Goal: Use online tool/utility: Utilize a website feature to perform a specific function

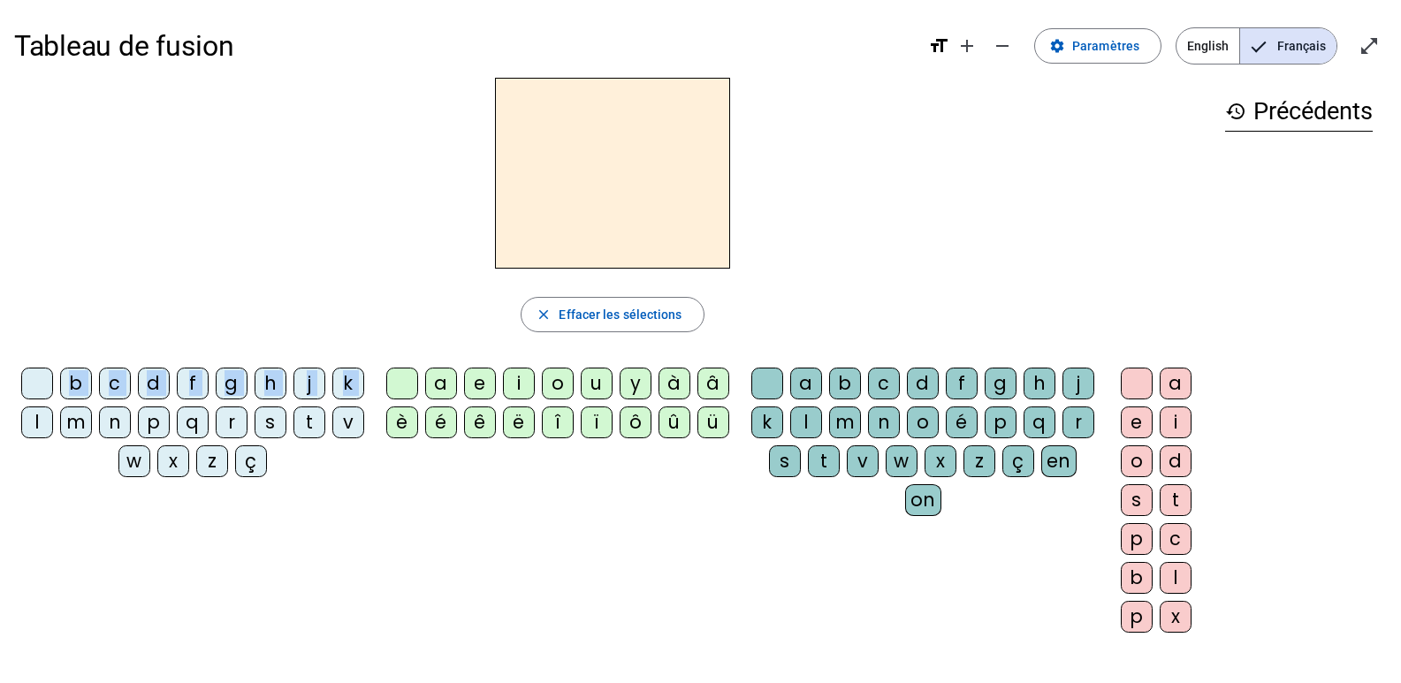
drag, startPoint x: 91, startPoint y: 425, endPoint x: 516, endPoint y: 164, distance: 499.3
click at [516, 164] on div "close [PERSON_NAME] les sélections b c d f g h j k l m n p q r s t v w x z ç a …" at bounding box center [612, 362] width 1197 height 569
drag, startPoint x: 380, startPoint y: 539, endPoint x: 88, endPoint y: 508, distance: 293.4
click at [381, 539] on div "b c d f g h j k l m n p q r s t v w x z ç a e i o u y à â è é ê ë î ï ô û ü a b…" at bounding box center [612, 504] width 1197 height 286
click at [60, 422] on letter-bubble "l" at bounding box center [40, 426] width 39 height 39
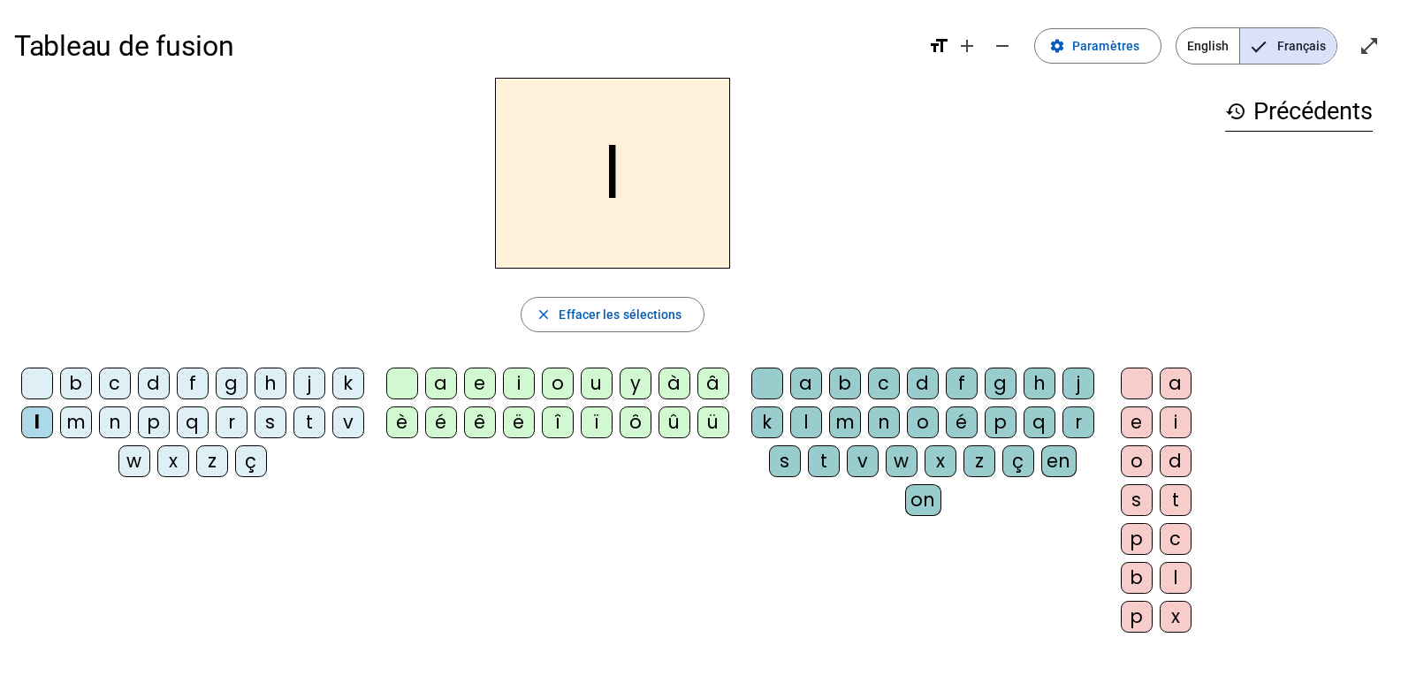
click at [444, 384] on div "a" at bounding box center [441, 384] width 32 height 32
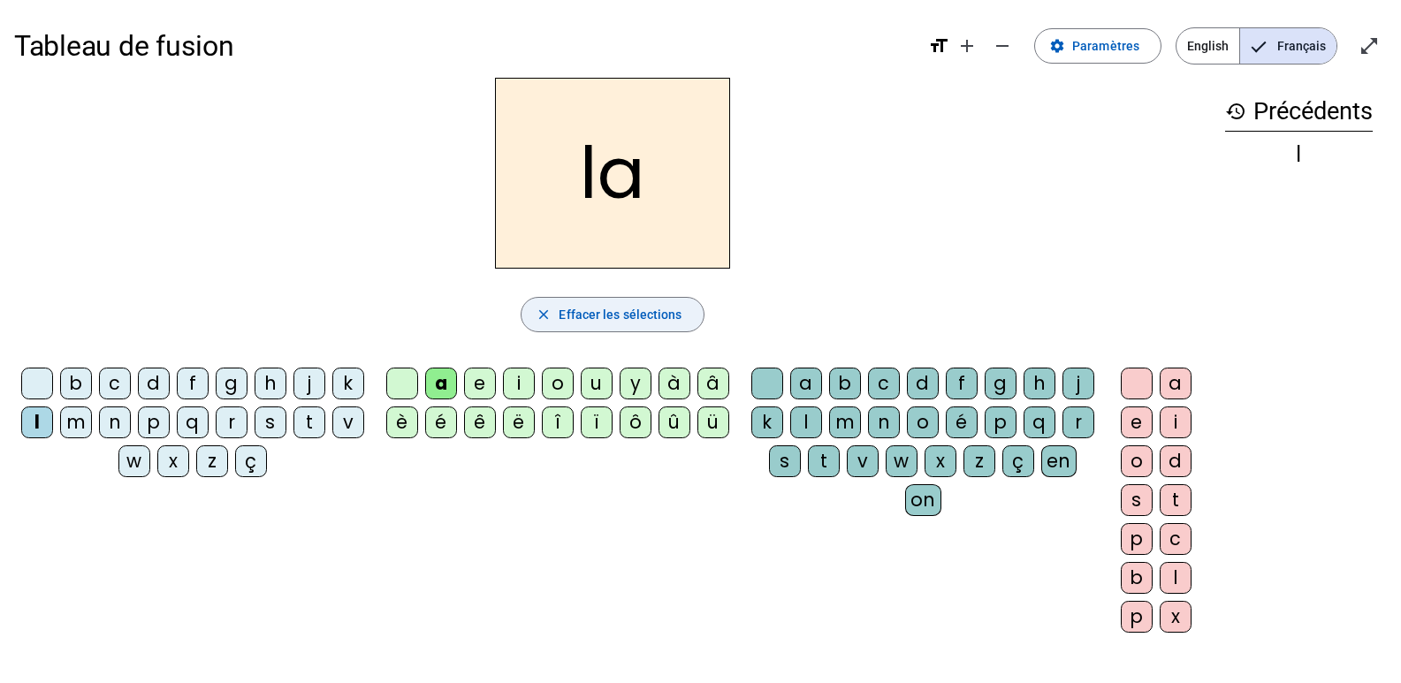
click at [613, 308] on span "Effacer les sélections" at bounding box center [620, 314] width 123 height 21
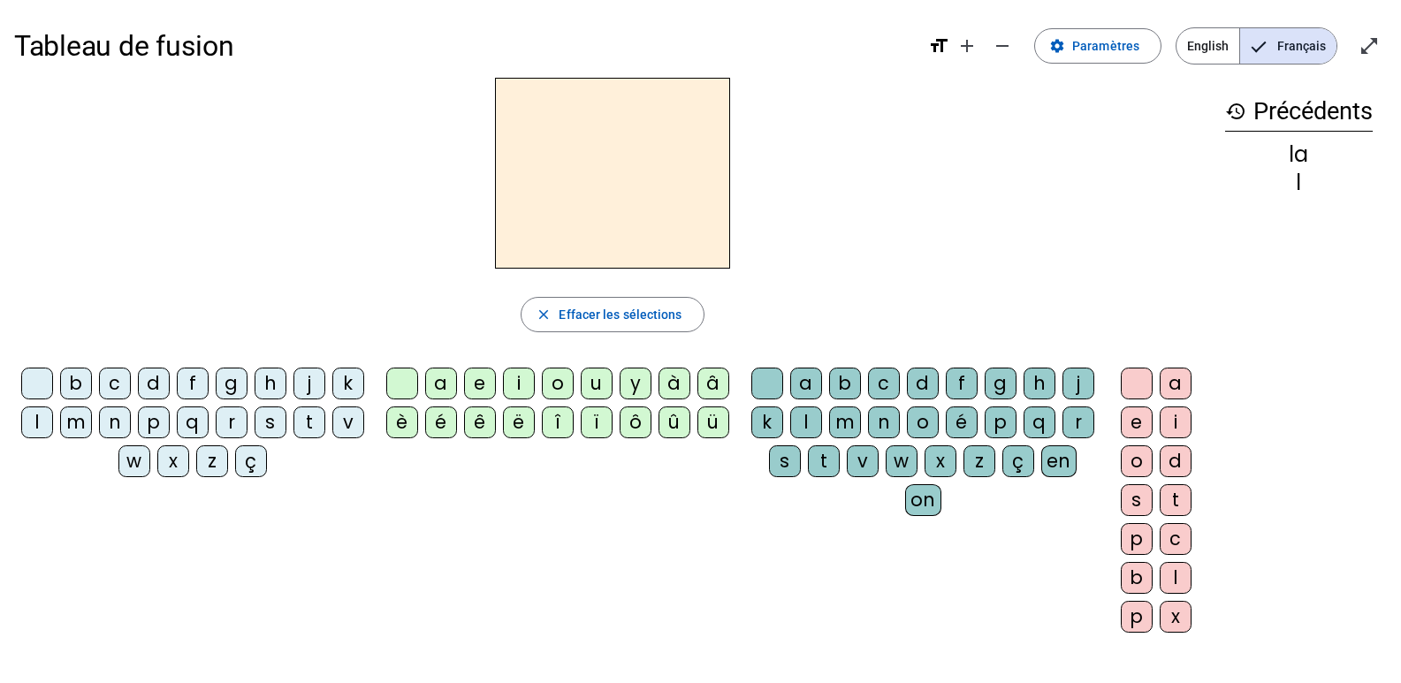
click at [170, 385] on div "d" at bounding box center [154, 384] width 32 height 32
click at [594, 391] on div "u" at bounding box center [597, 384] width 32 height 32
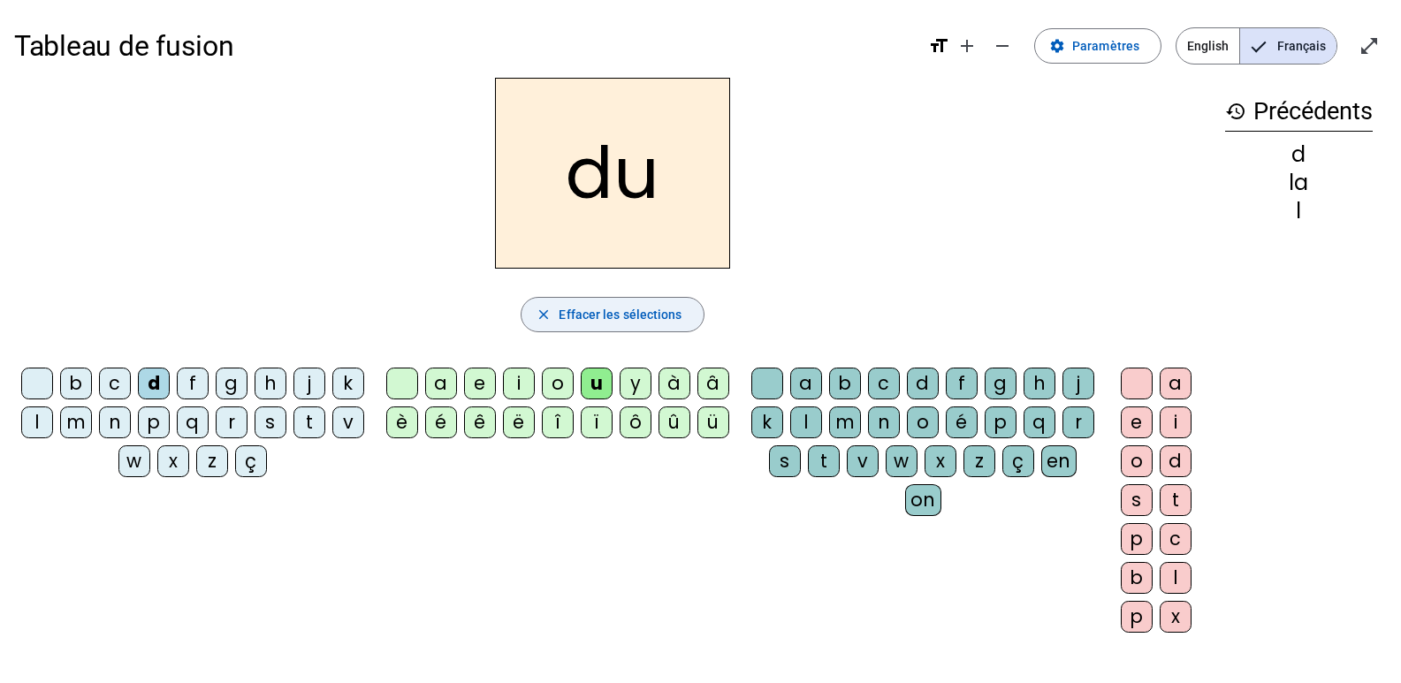
click at [613, 323] on span "Effacer les sélections" at bounding box center [620, 314] width 123 height 21
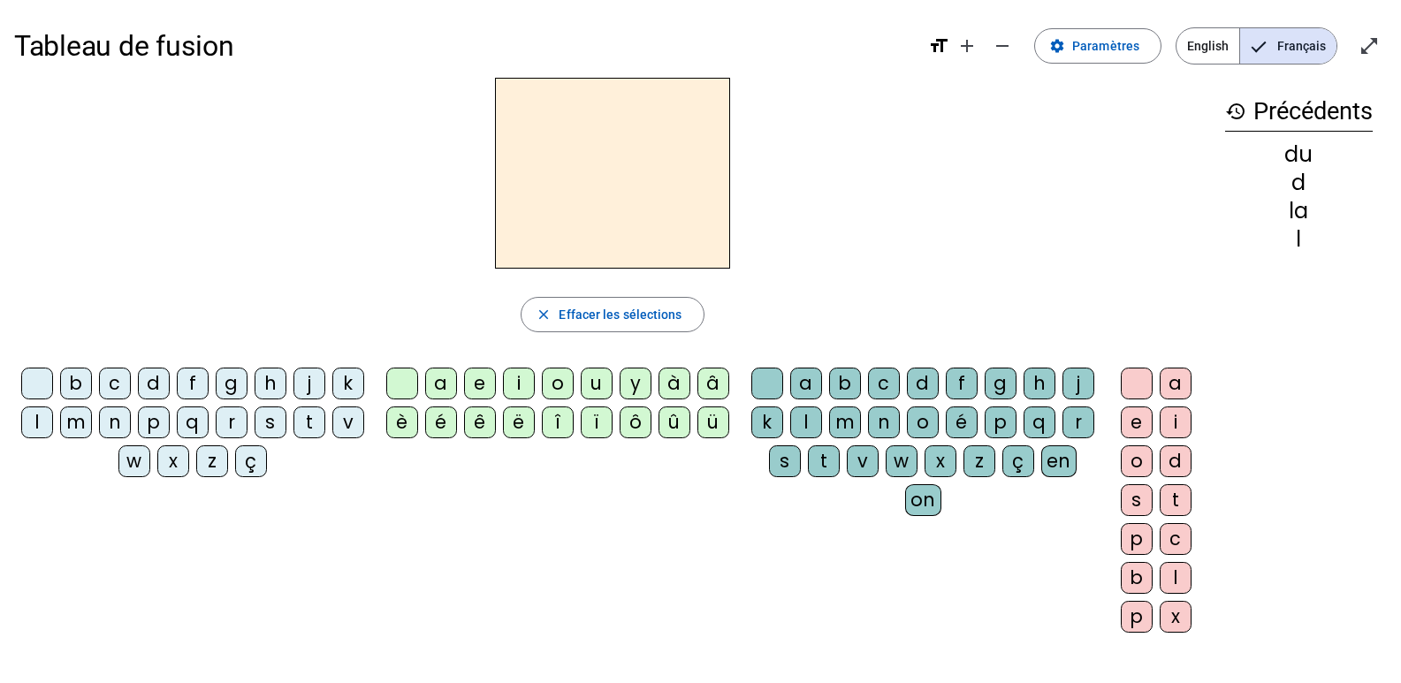
click at [294, 439] on div "t" at bounding box center [310, 423] width 32 height 32
drag, startPoint x: 595, startPoint y: 377, endPoint x: 573, endPoint y: 444, distance: 70.7
click at [597, 377] on div "u" at bounding box center [597, 384] width 32 height 32
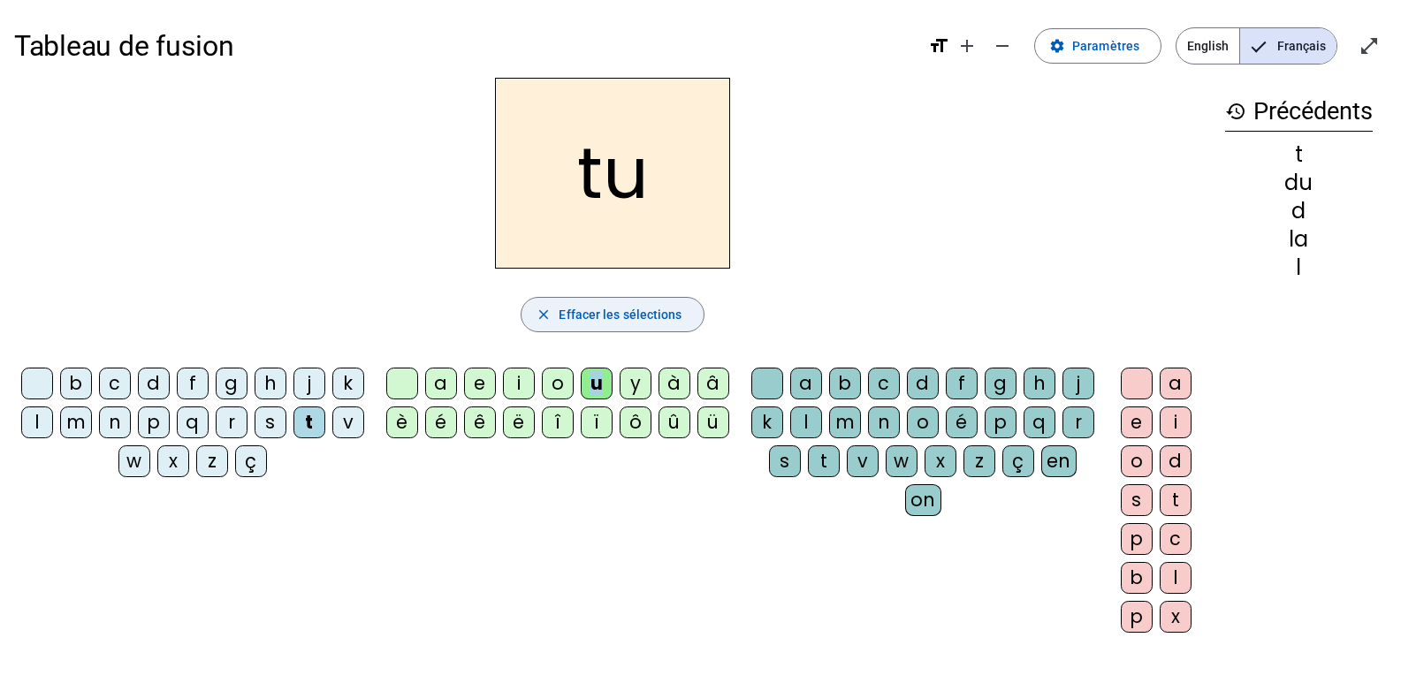
click at [644, 313] on span "Effacer les sélections" at bounding box center [620, 314] width 123 height 21
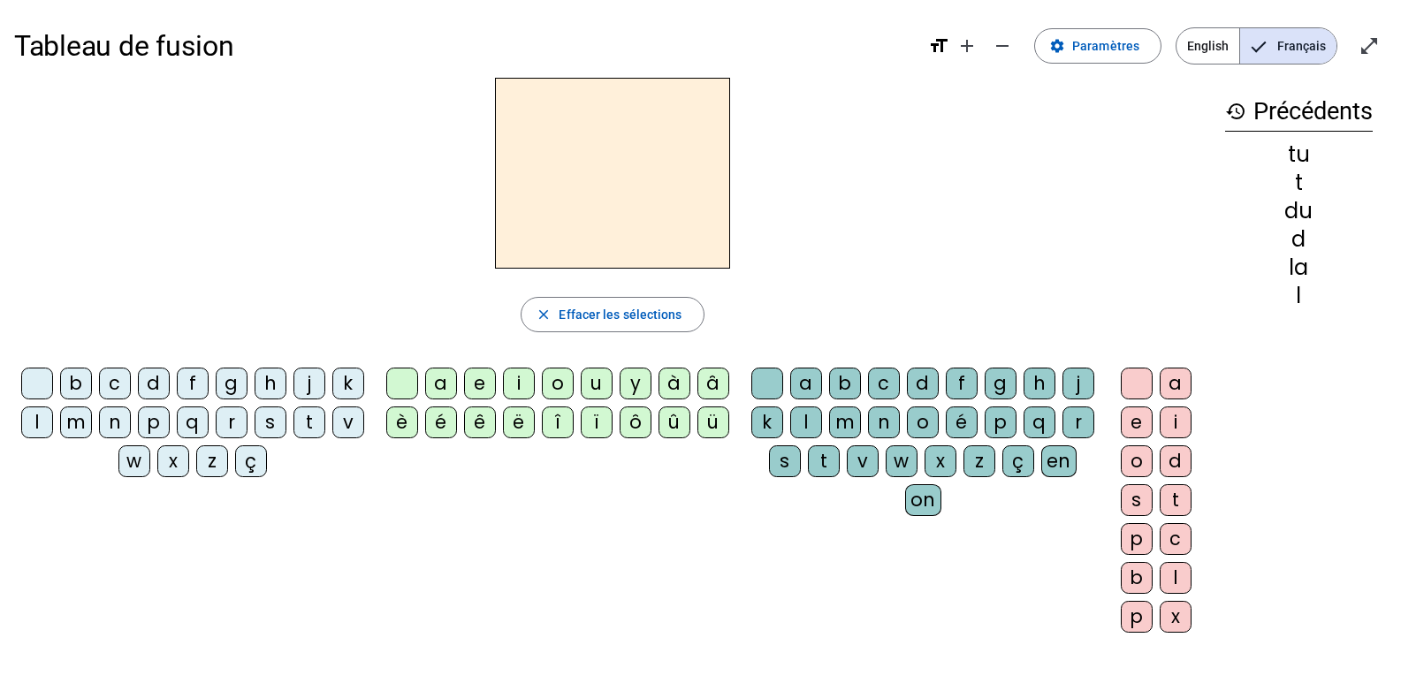
click at [294, 439] on div "t" at bounding box center [310, 423] width 32 height 32
click at [439, 385] on div "a" at bounding box center [441, 384] width 32 height 32
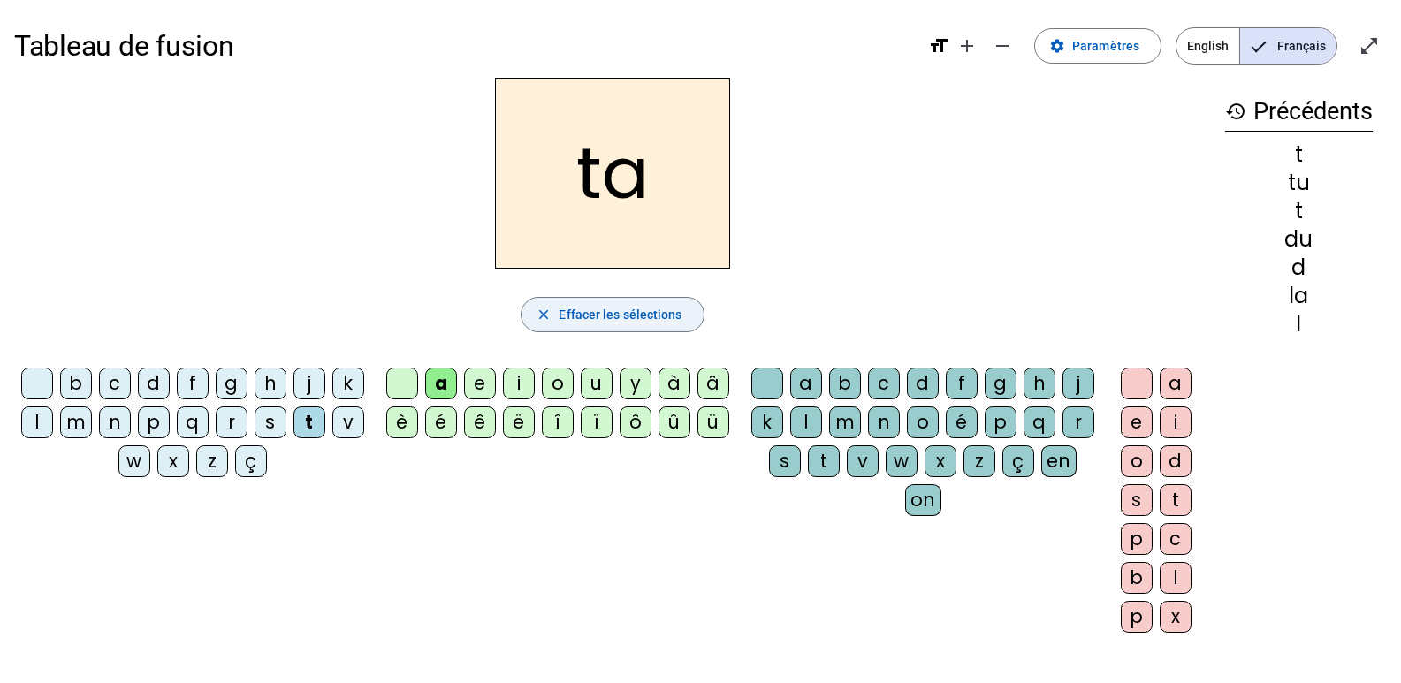
click at [652, 307] on span "Effacer les sélections" at bounding box center [620, 314] width 123 height 21
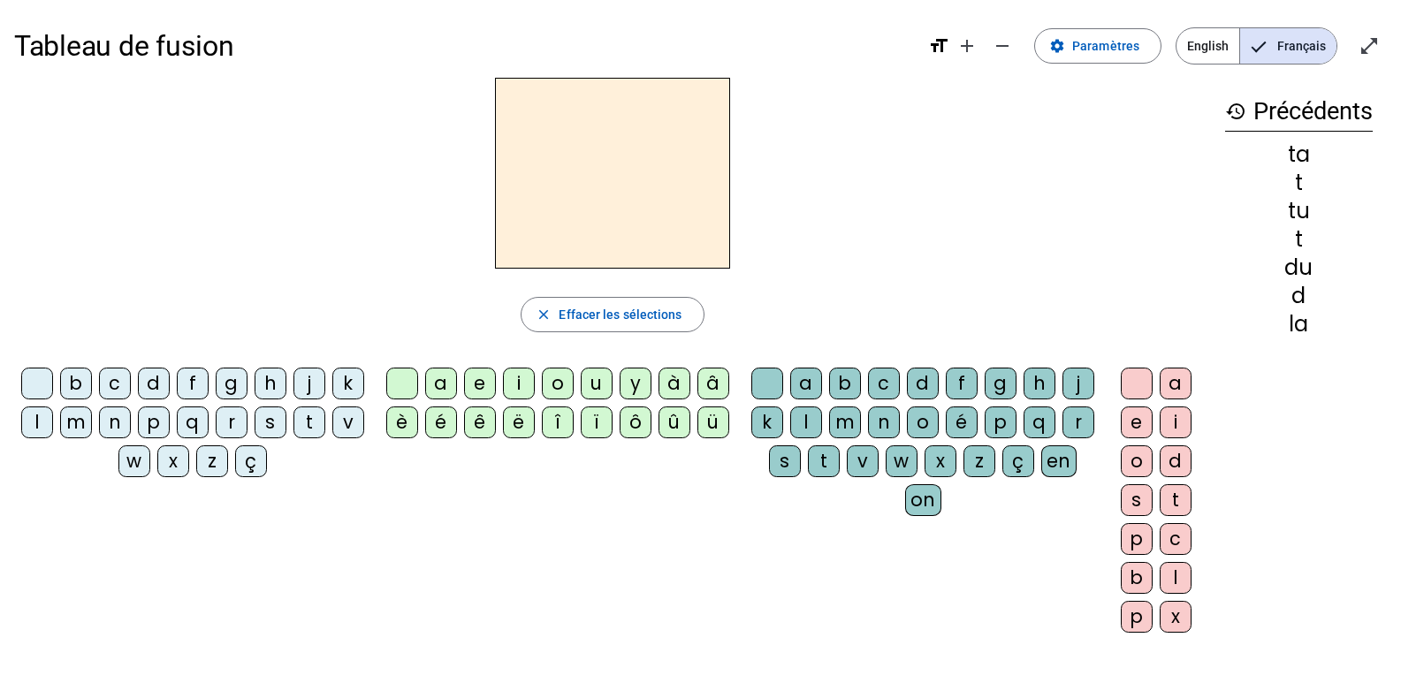
click at [294, 439] on div "t" at bounding box center [310, 423] width 32 height 32
click at [484, 387] on div "e" at bounding box center [480, 384] width 32 height 32
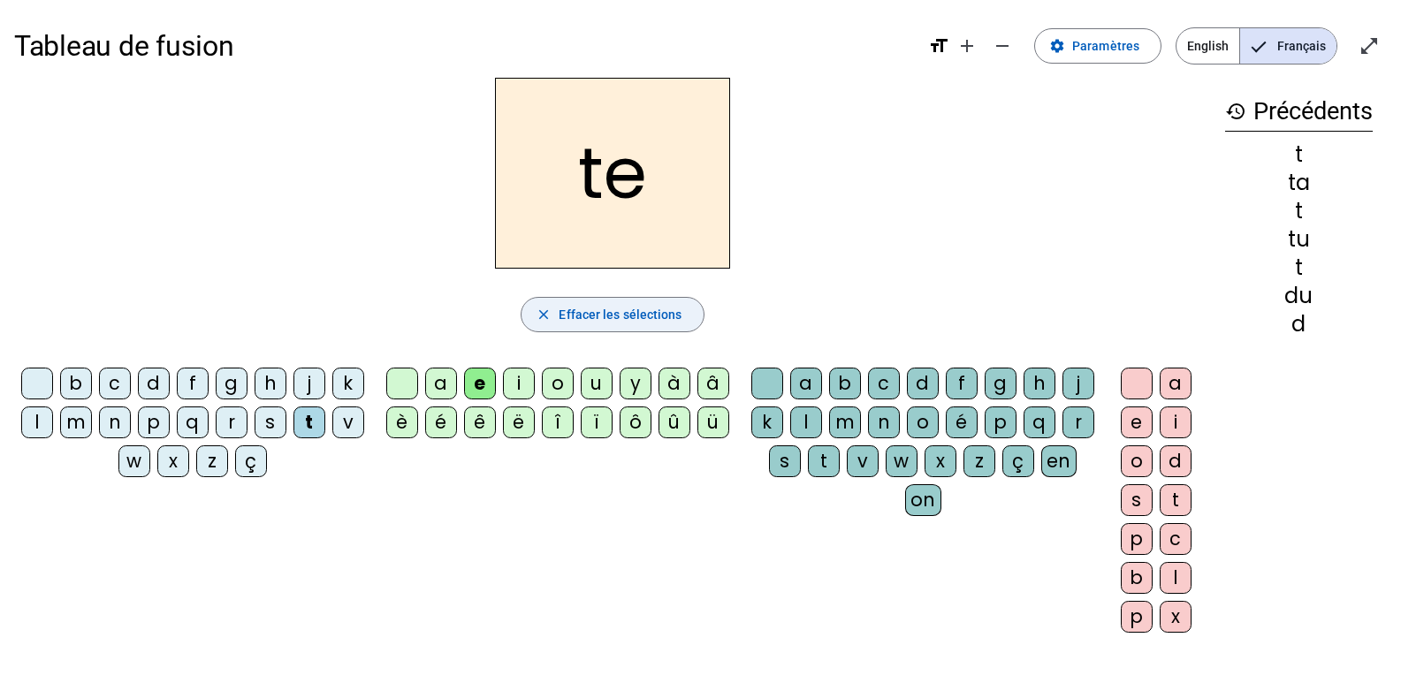
click at [613, 309] on span "Effacer les sélections" at bounding box center [620, 314] width 123 height 21
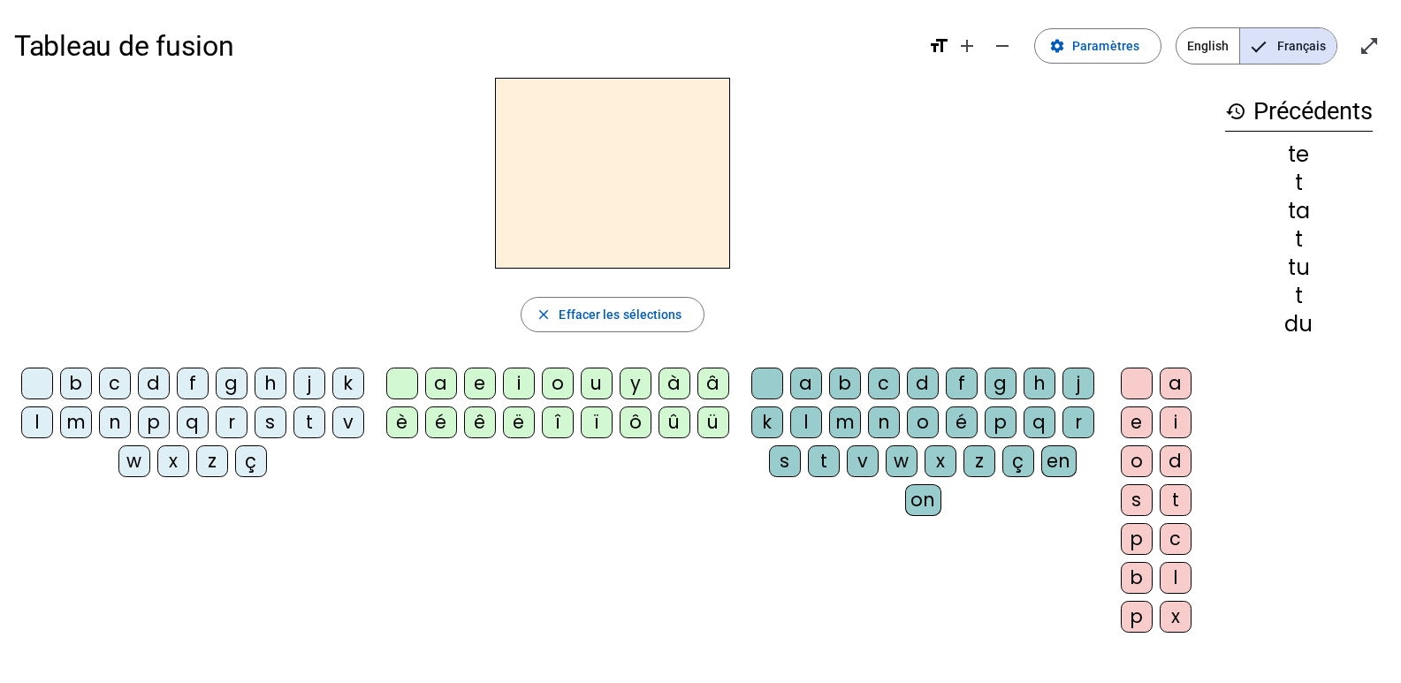
click at [170, 385] on div "d" at bounding box center [154, 384] width 32 height 32
click at [478, 385] on div "e" at bounding box center [480, 384] width 32 height 32
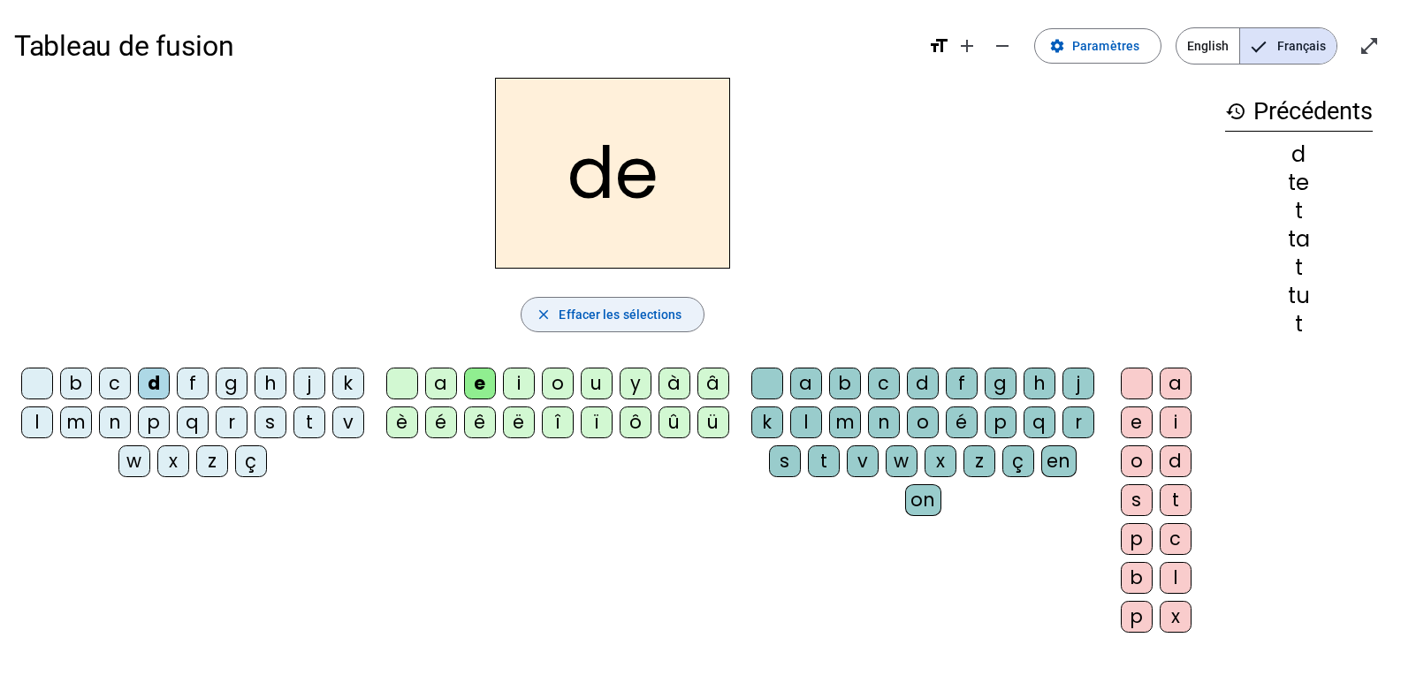
click at [645, 316] on span "Effacer les sélections" at bounding box center [620, 314] width 123 height 21
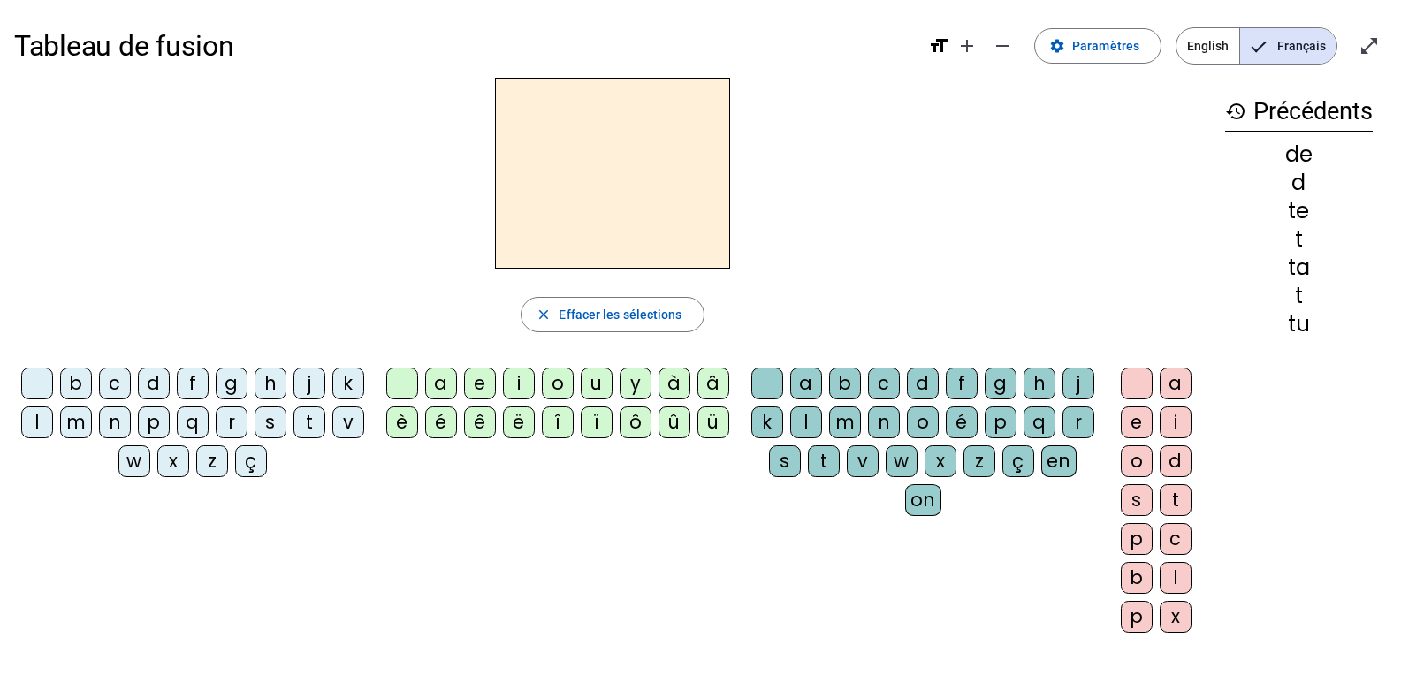
click at [325, 383] on div "j" at bounding box center [310, 384] width 32 height 32
click at [481, 376] on div "e" at bounding box center [480, 384] width 32 height 32
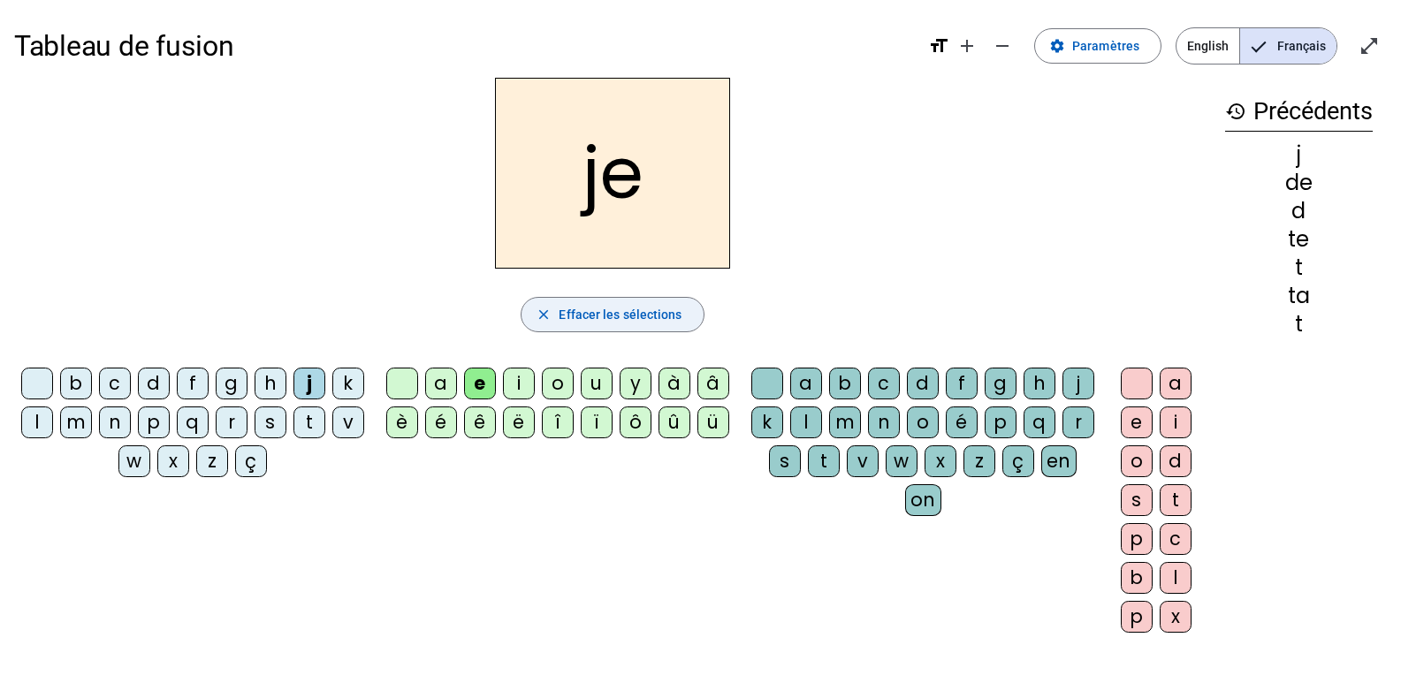
click at [616, 302] on span "button" at bounding box center [612, 315] width 181 height 42
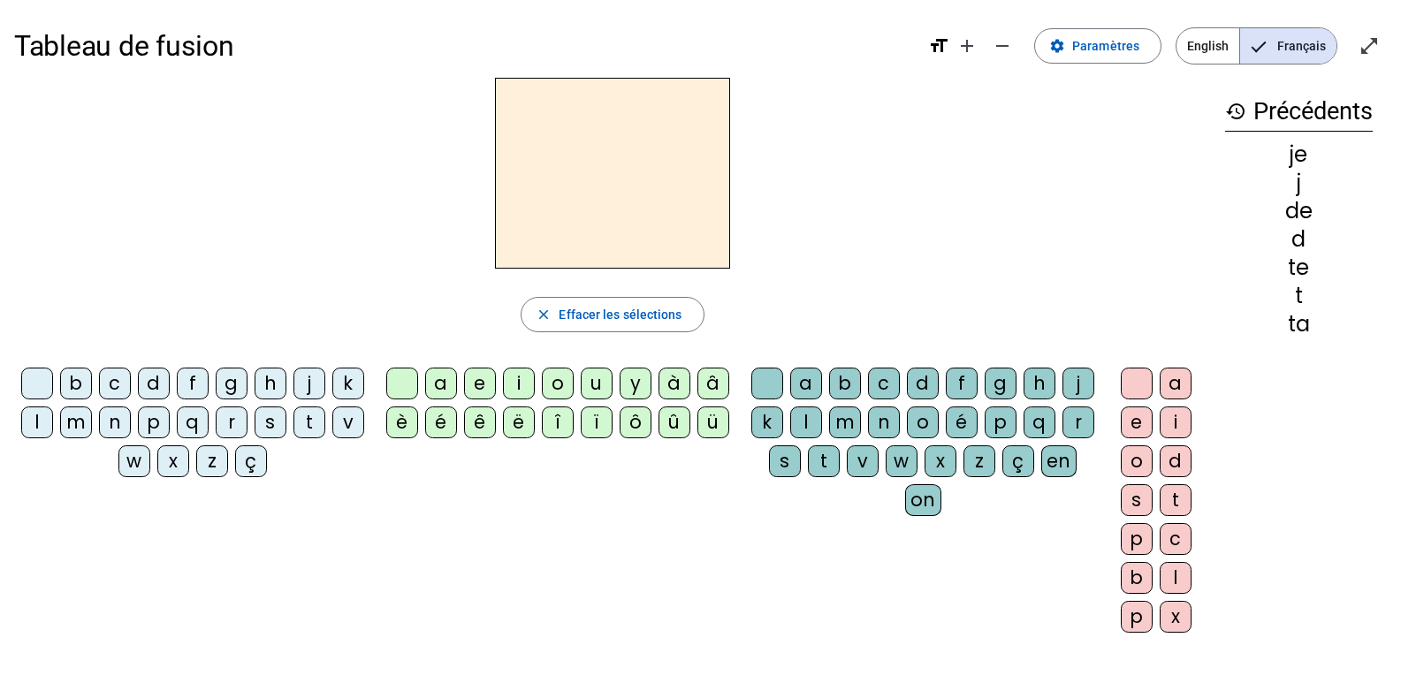
click at [92, 425] on div "m" at bounding box center [76, 423] width 32 height 32
click at [475, 388] on div "e" at bounding box center [480, 384] width 32 height 32
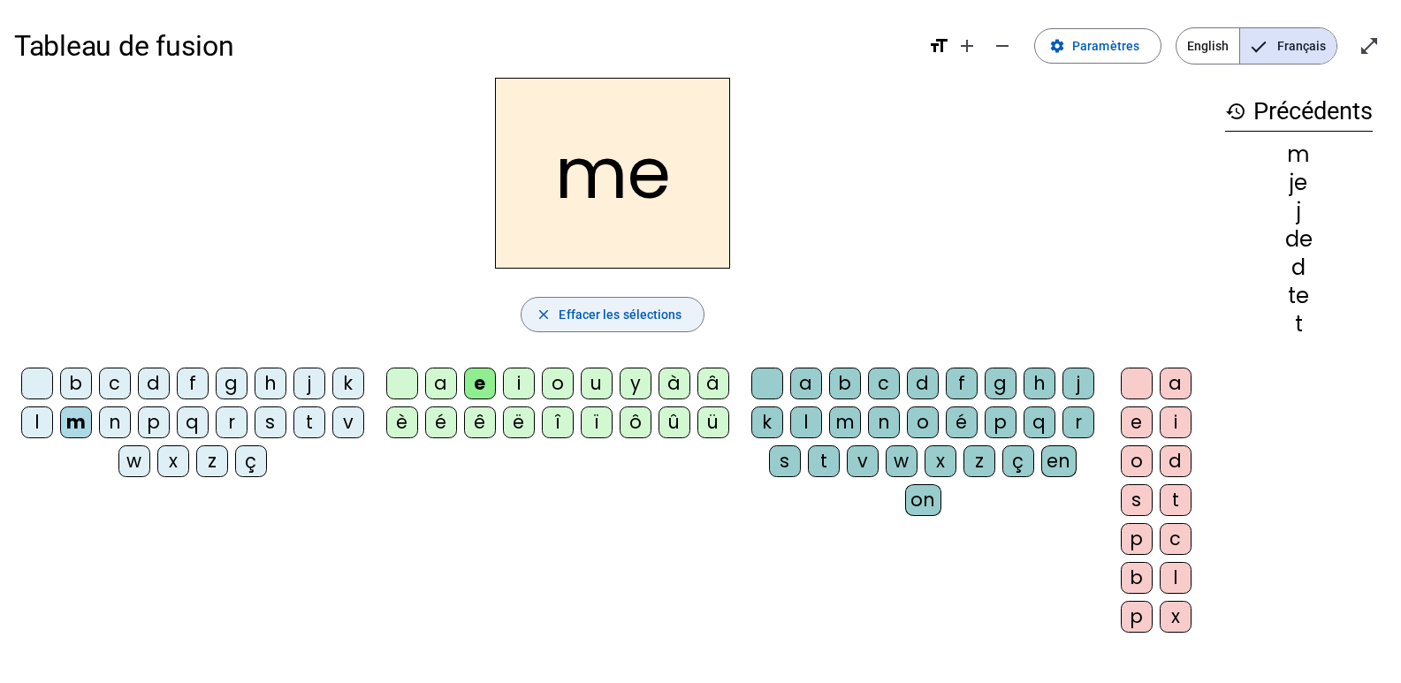
click at [598, 314] on span "Effacer les sélections" at bounding box center [620, 314] width 123 height 21
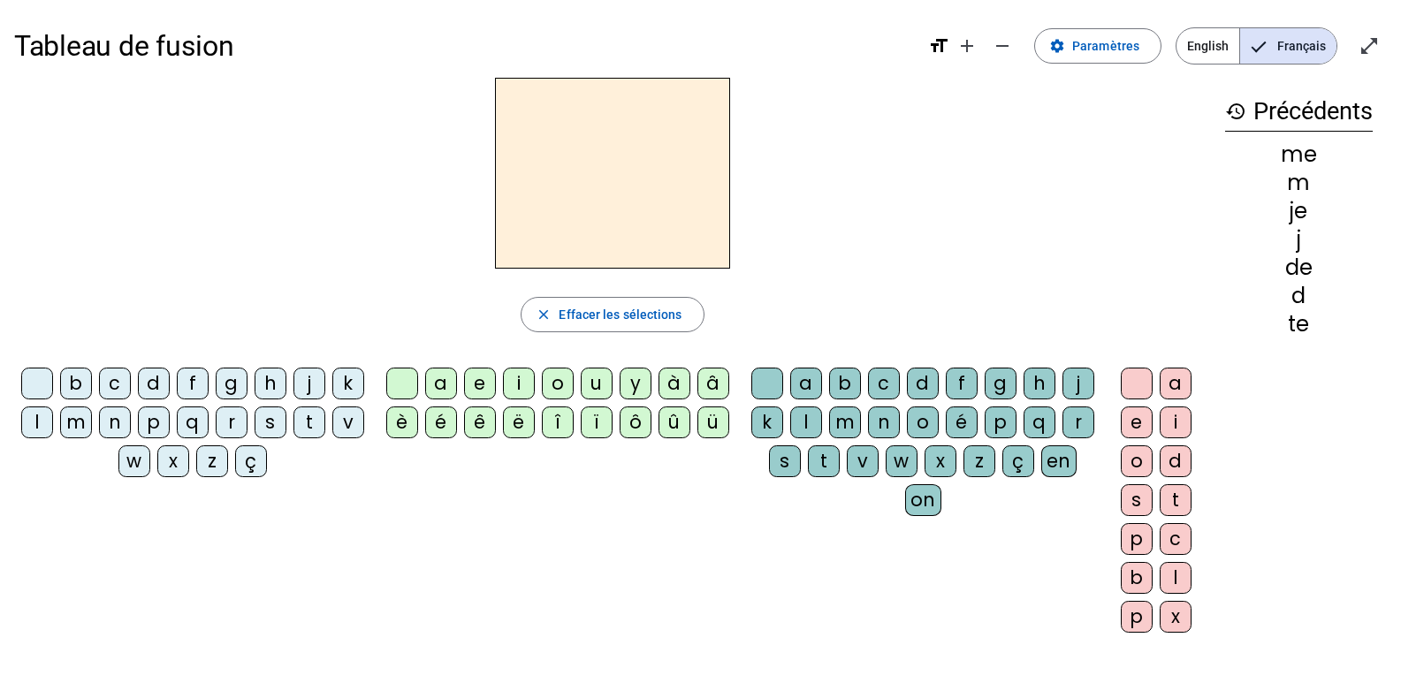
click at [92, 418] on div "m" at bounding box center [76, 423] width 32 height 32
click at [437, 380] on div "a" at bounding box center [441, 384] width 32 height 32
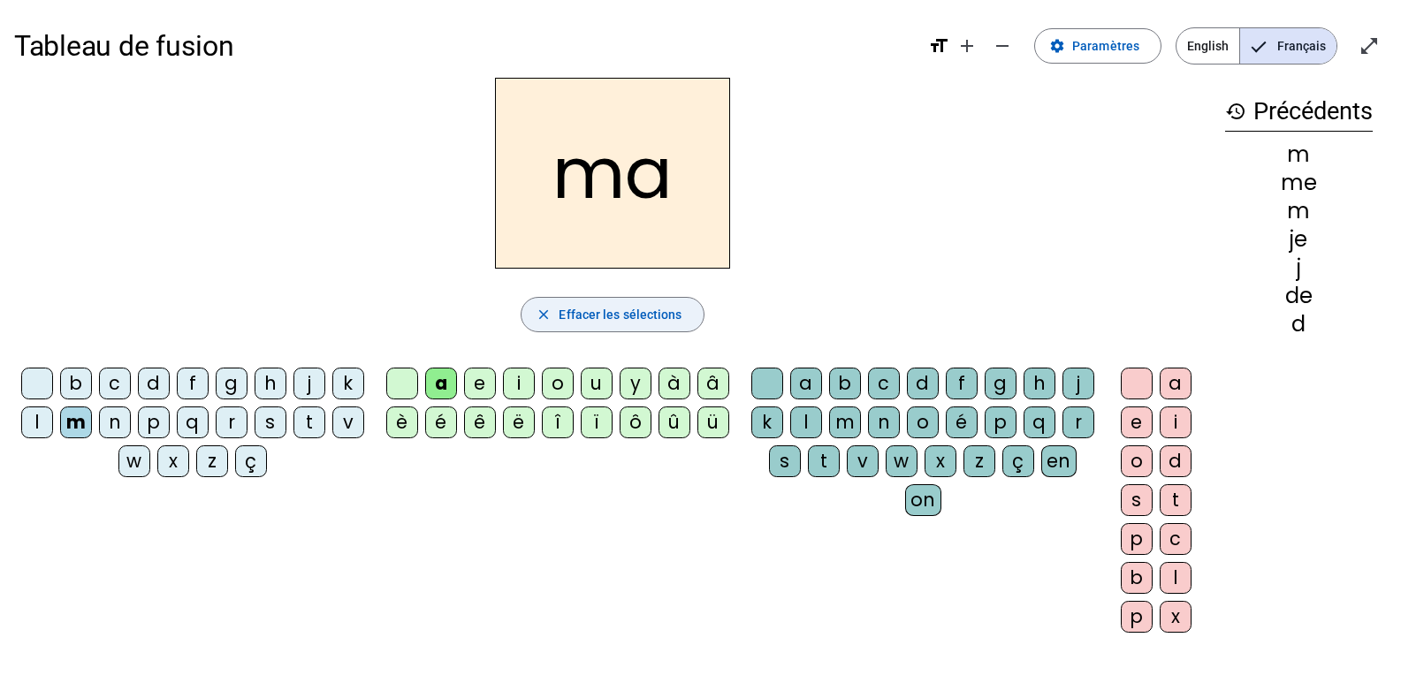
click at [589, 307] on span "Effacer les sélections" at bounding box center [620, 314] width 123 height 21
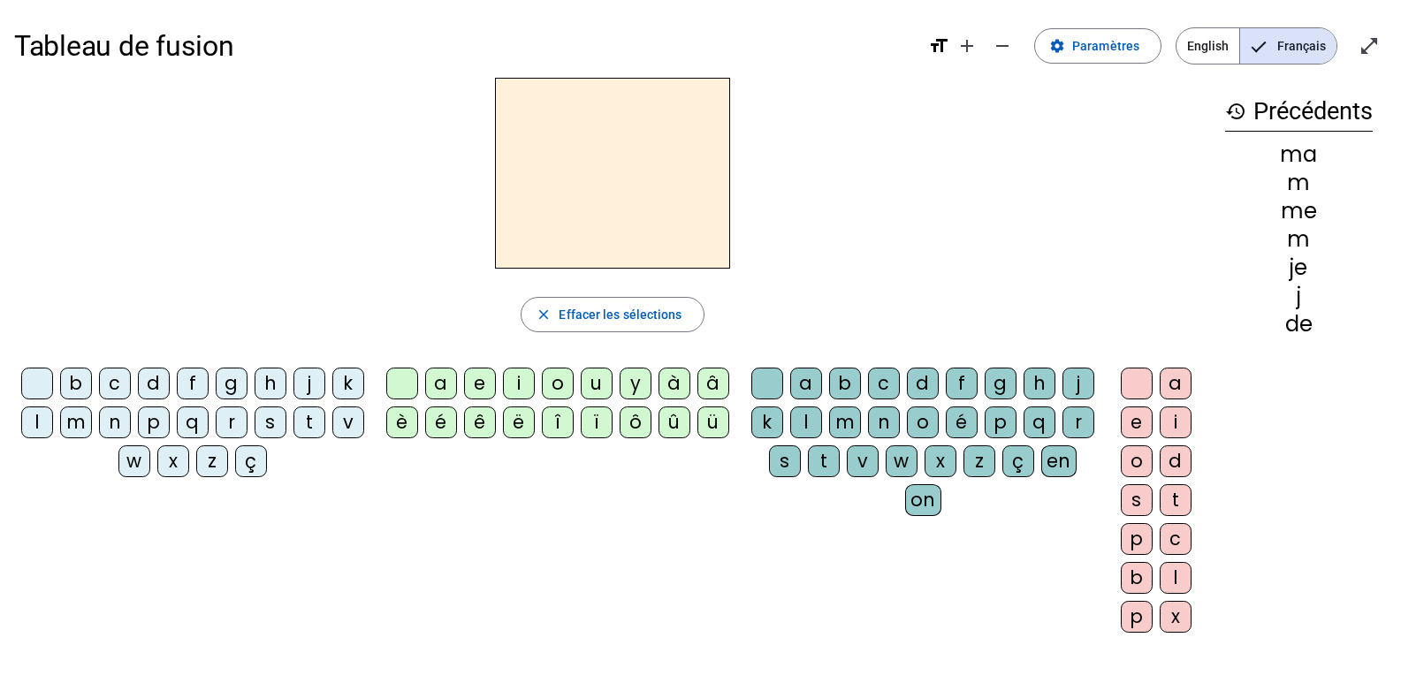
click at [92, 426] on div "m" at bounding box center [76, 423] width 32 height 32
click at [439, 386] on div "a" at bounding box center [441, 384] width 32 height 32
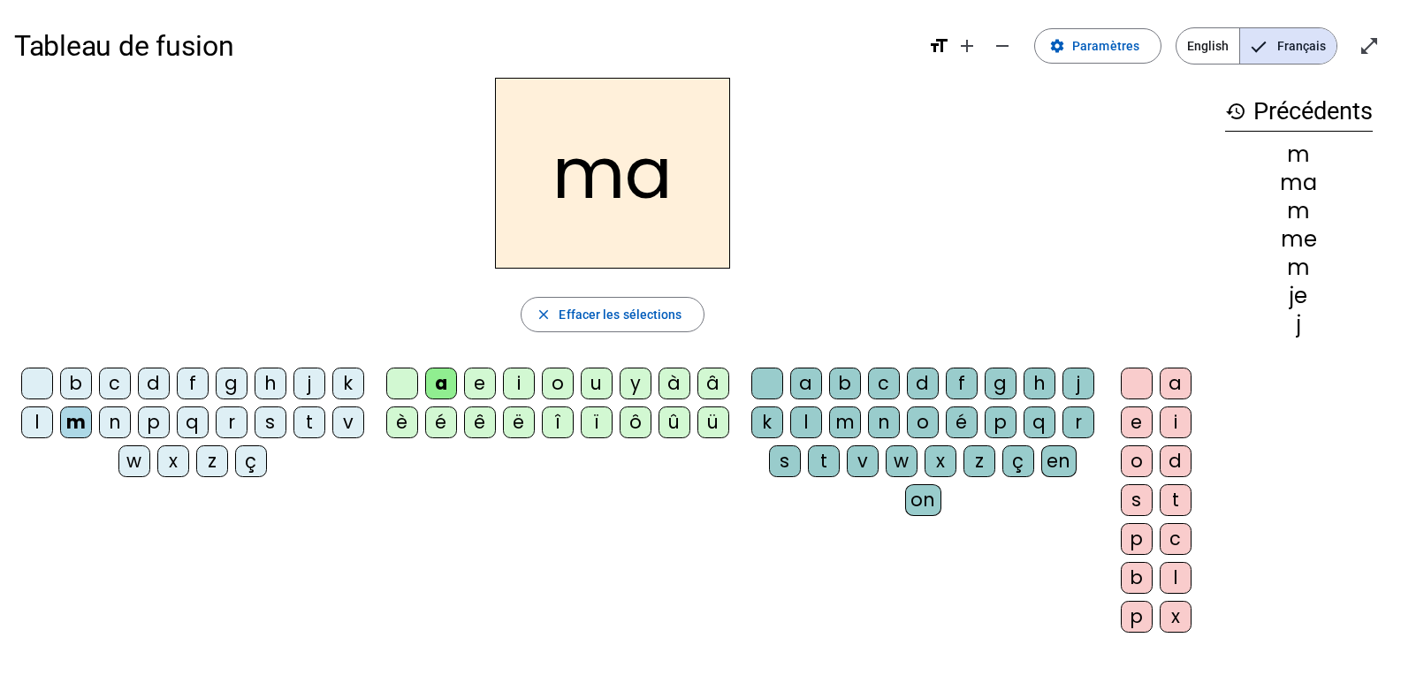
click at [822, 430] on div "l" at bounding box center [806, 423] width 32 height 32
